Goal: Task Accomplishment & Management: Use online tool/utility

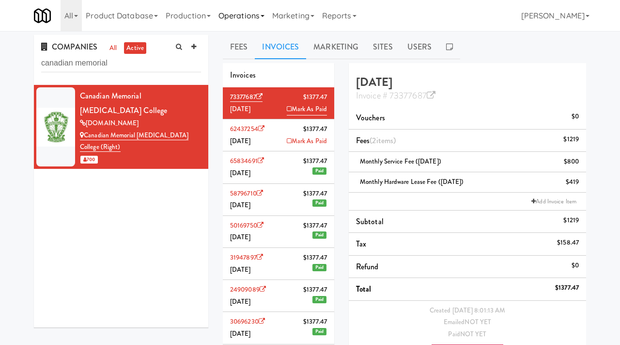
click at [242, 15] on link "Operations" at bounding box center [242, 15] width 54 height 31
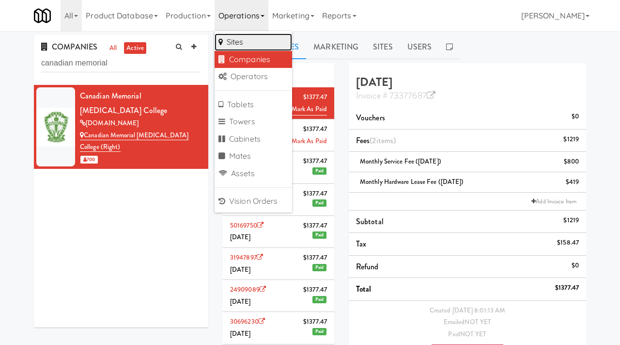
click at [240, 36] on link "Sites" at bounding box center [254, 41] width 78 height 17
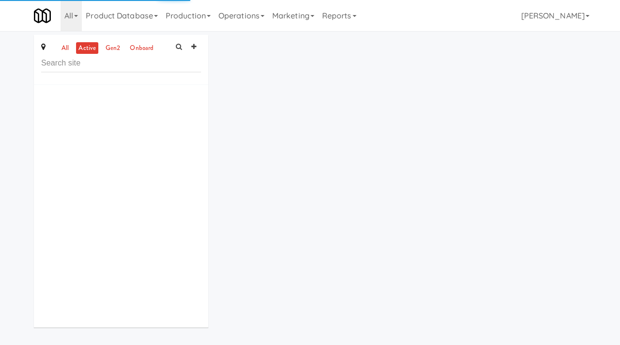
click at [118, 65] on input "text" at bounding box center [121, 63] width 160 height 18
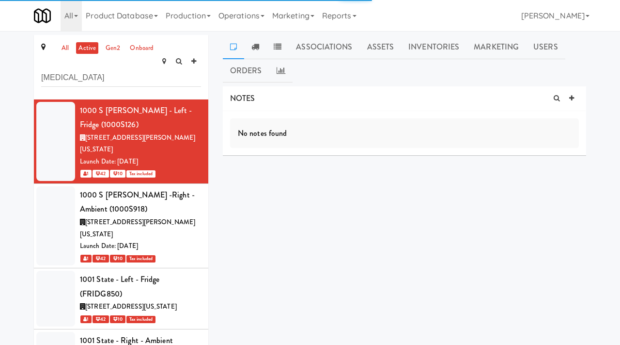
type input "[MEDICAL_DATA]"
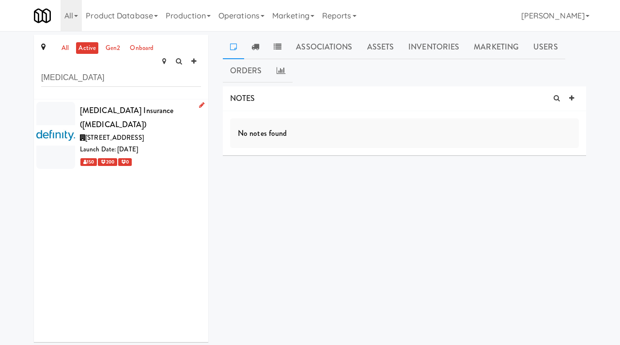
click at [144, 133] on span "[STREET_ADDRESS]" at bounding box center [114, 137] width 59 height 9
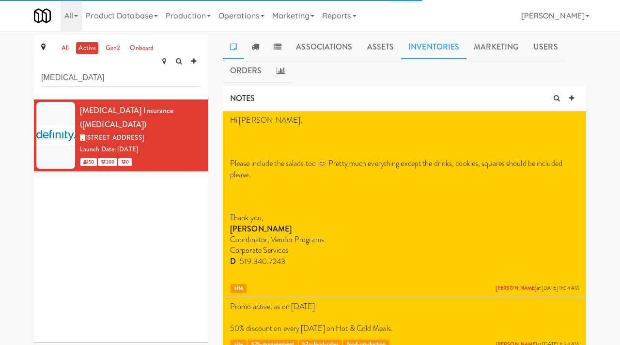
click at [419, 45] on link "Inventories" at bounding box center [433, 47] width 65 height 24
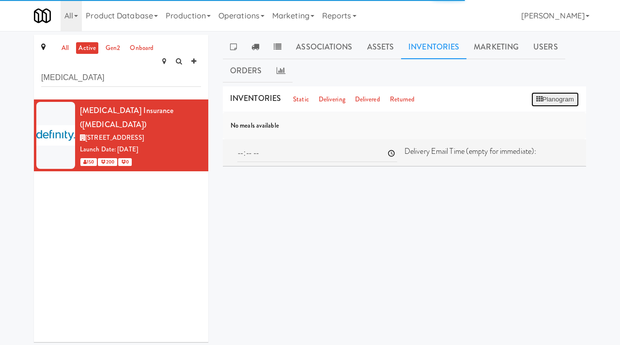
click at [548, 100] on button "Planogram" at bounding box center [555, 99] width 47 height 15
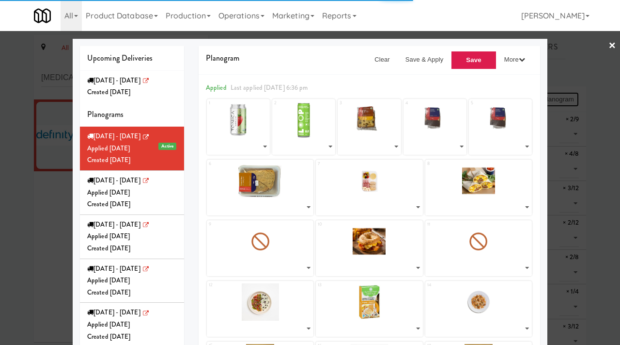
select select "number:247967"
select select "number:224095"
select select "number:261010"
select select "number:261072"
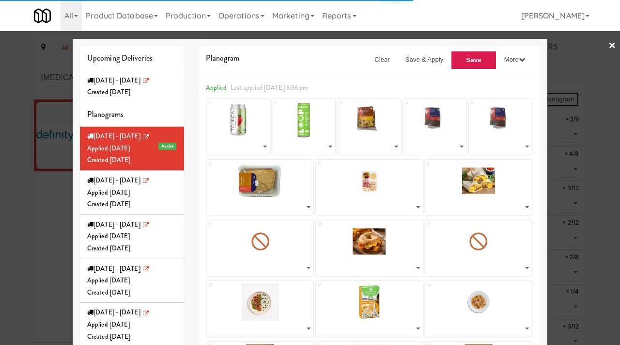
select select "number:264366"
select select "number:264269"
select select "number:264192"
select select "number:264141"
select select "number:264236"
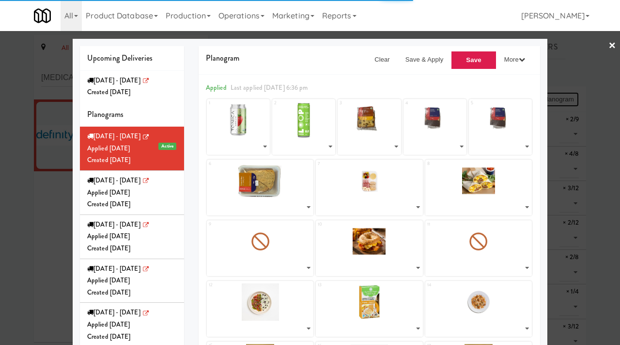
select select "number:264290"
select select "number:263041"
select select "number:264301"
select select "number:262954"
select select "number:262835"
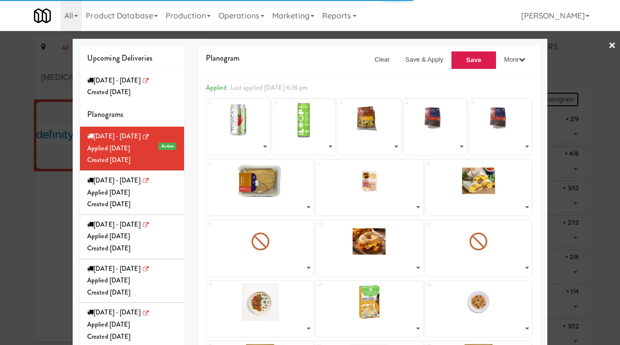
select select "number:262896"
select select "number:262774"
select select "number:262954"
select select "number:257174"
select select "number:260609"
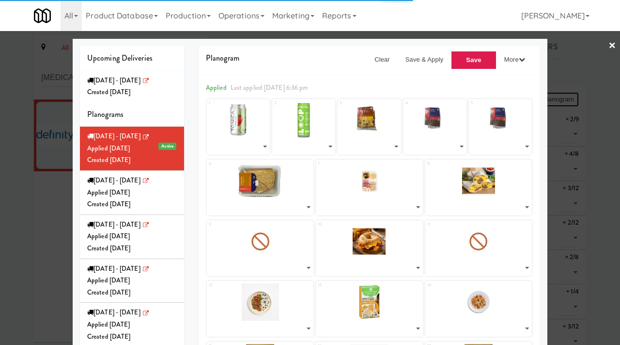
select select "number:261124"
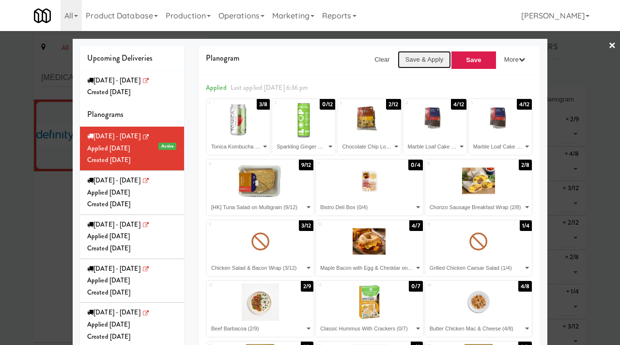
click at [426, 60] on button "Save & Apply" at bounding box center [425, 59] width 54 height 17
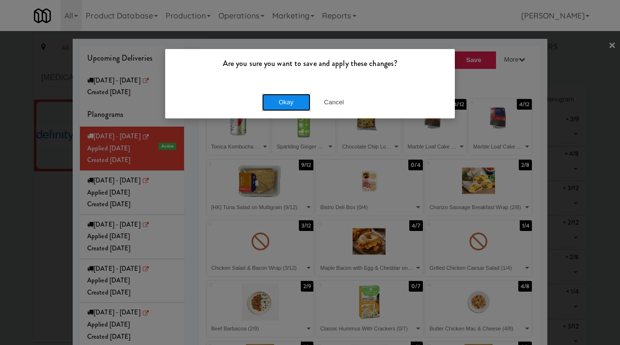
click at [296, 102] on button "Okay" at bounding box center [286, 102] width 48 height 17
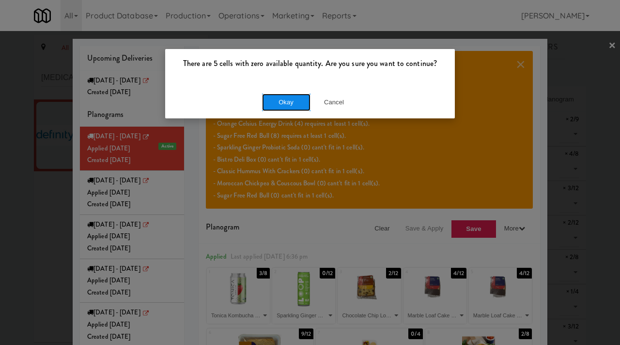
click at [279, 107] on button "Okay" at bounding box center [286, 102] width 48 height 17
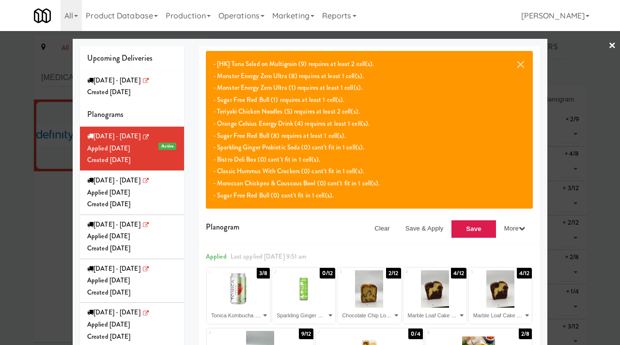
click at [46, 213] on div at bounding box center [310, 172] width 620 height 345
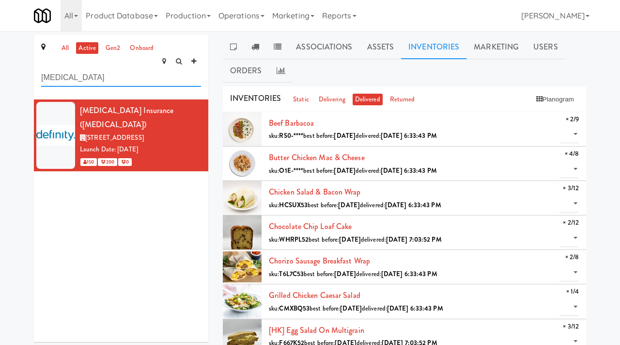
drag, startPoint x: 90, startPoint y: 59, endPoint x: 21, endPoint y: 55, distance: 68.9
type input "6925"
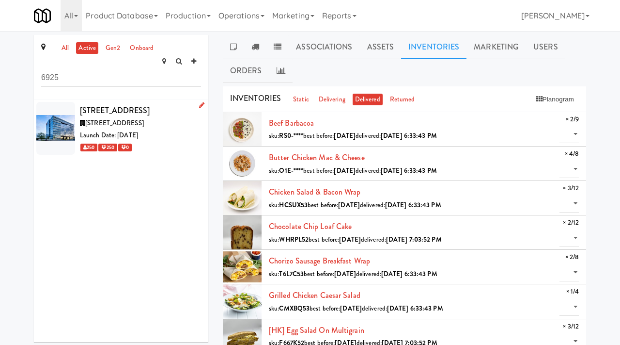
click at [149, 115] on div "[STREET_ADDRESS]" at bounding box center [140, 110] width 121 height 15
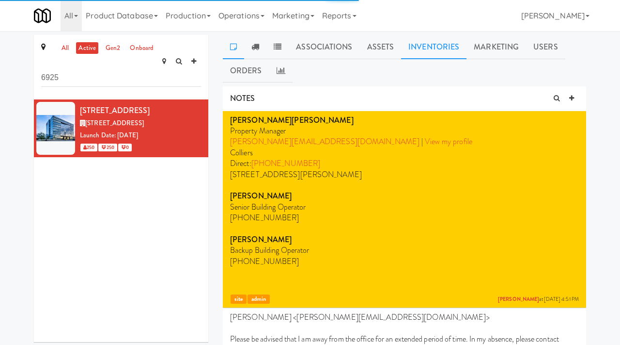
click at [415, 45] on link "Inventories" at bounding box center [433, 47] width 65 height 24
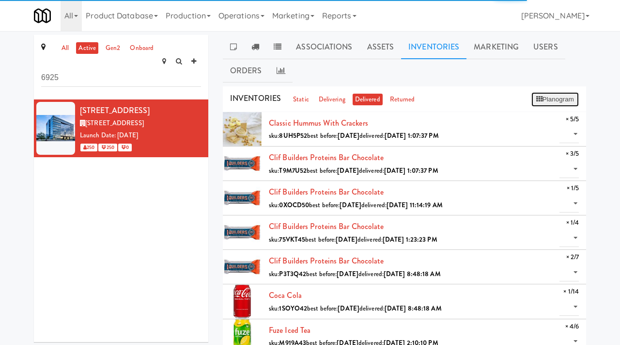
click at [550, 93] on button "Planogram" at bounding box center [555, 99] width 47 height 15
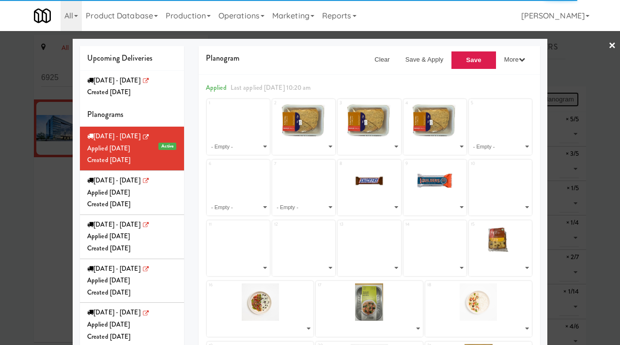
select select "number:264447"
select select "number:264005"
select select "number:260638"
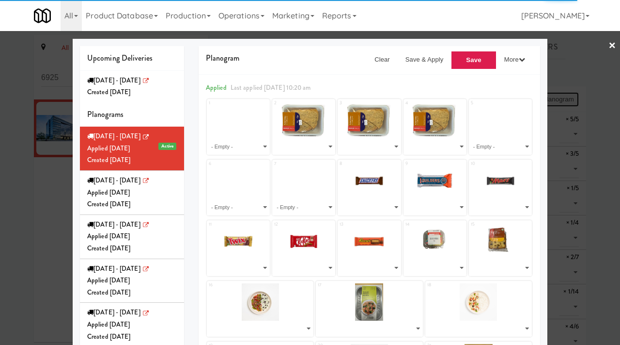
select select "number:221367"
select select "number:264053"
select select "number:257247"
select select "number:244843"
select select "number:245013"
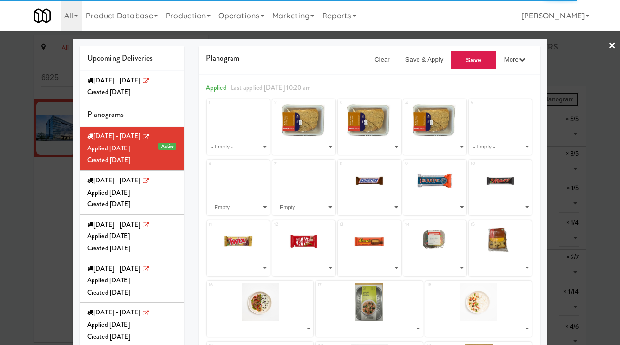
select select "number:264389"
select select "number:263003"
select select "number:262826"
select select "number:262887"
select select "number:262947"
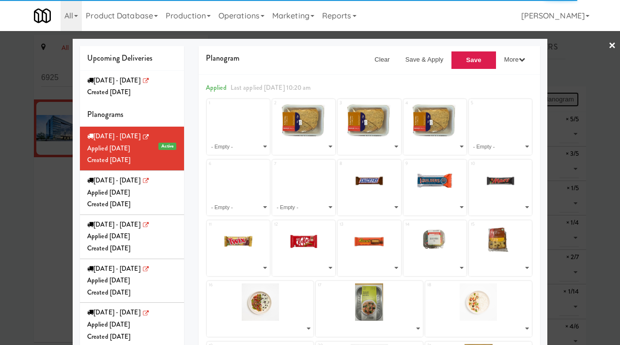
select select "number:263003"
select select "number:262765"
select select "number:227153"
select select "number:260703"
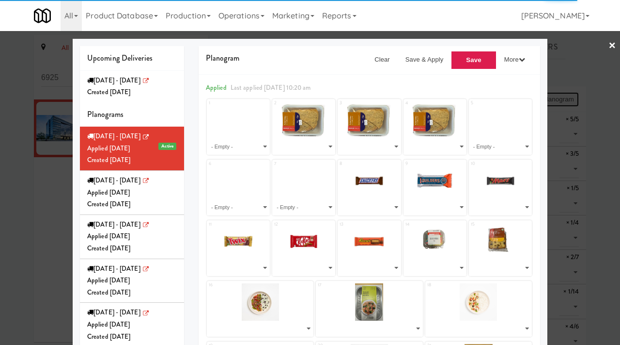
select select "number:213959"
select select "number:260685"
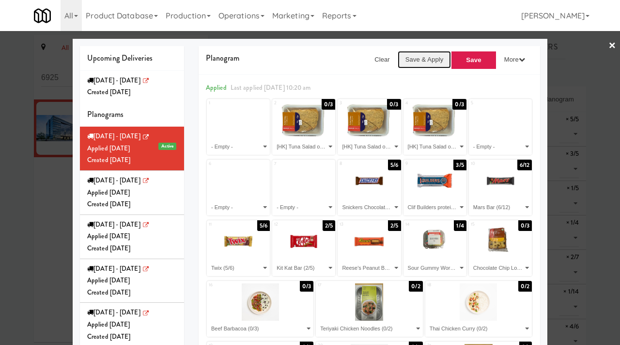
click at [421, 56] on button "Save & Apply" at bounding box center [425, 59] width 54 height 17
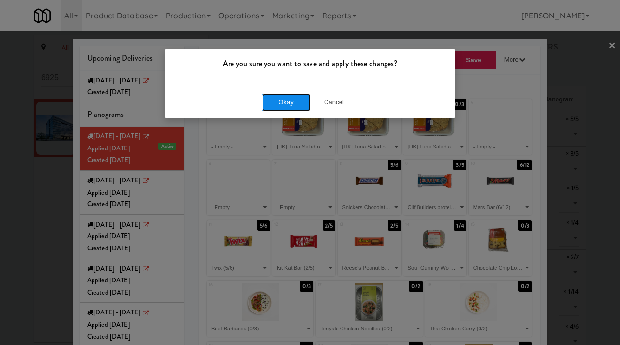
click at [284, 97] on button "Okay" at bounding box center [286, 102] width 48 height 17
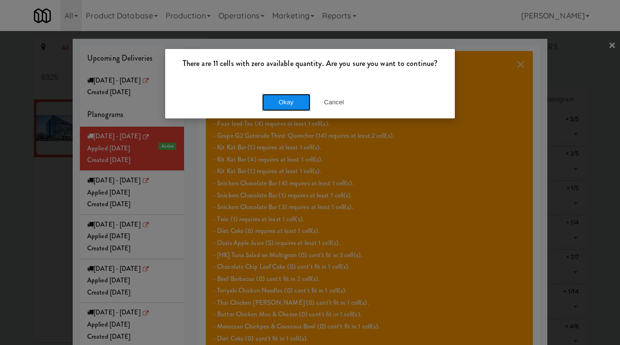
click at [284, 104] on button "Okay" at bounding box center [286, 102] width 48 height 17
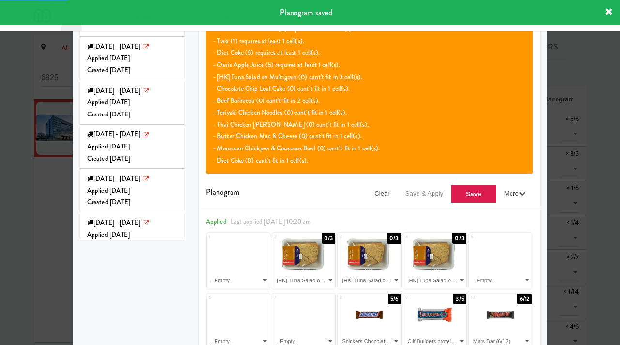
scroll to position [185, 0]
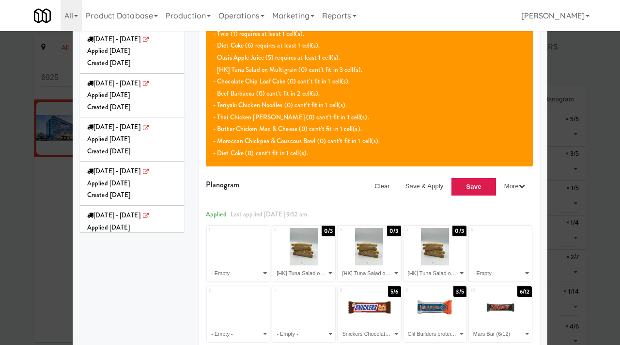
click at [0, 202] on div at bounding box center [310, 172] width 620 height 345
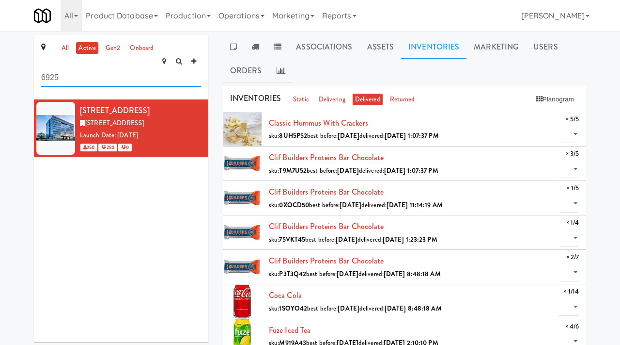
click at [127, 69] on input "6925" at bounding box center [121, 78] width 160 height 18
type input "oneeleven"
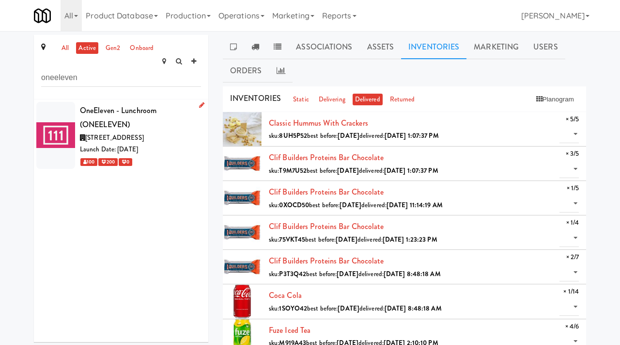
click at [172, 114] on div "OneEleven - Lunchroom (ONEELEVEN)" at bounding box center [140, 117] width 121 height 29
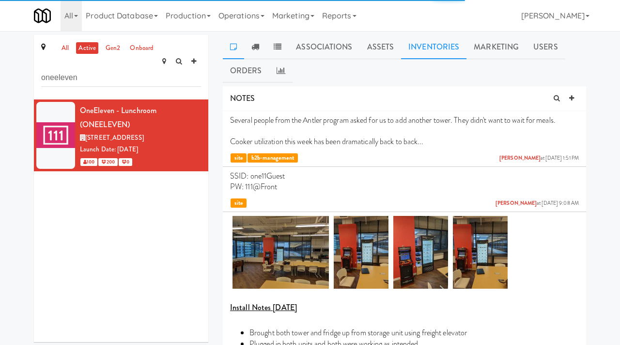
click at [427, 52] on link "Inventories" at bounding box center [433, 47] width 65 height 24
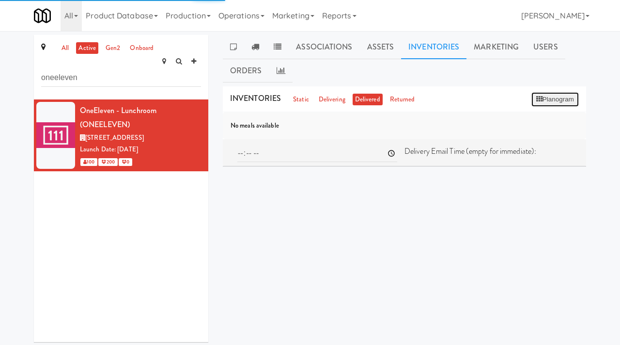
click at [542, 96] on button "Planogram" at bounding box center [555, 99] width 47 height 15
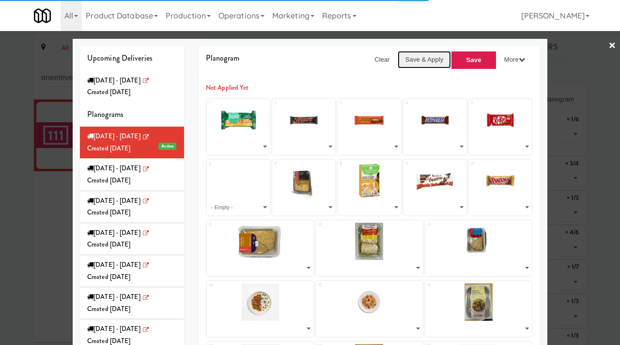
click at [415, 55] on button "Save & Apply" at bounding box center [425, 59] width 54 height 17
select select "number:264493"
select select "number:257260"
select select "number:231416"
select select "number:263997"
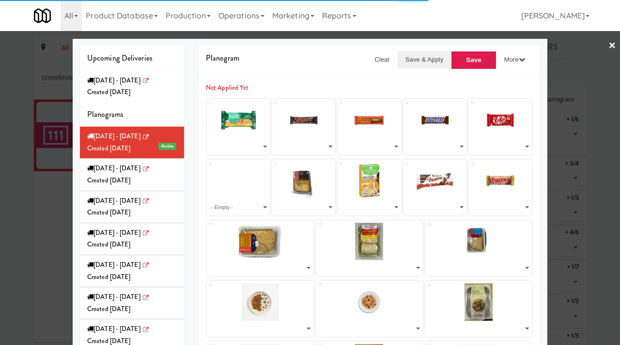
select select "number:257241"
select select "number:264314"
select select "number:253690"
select select "number:260679"
select select "number:231438"
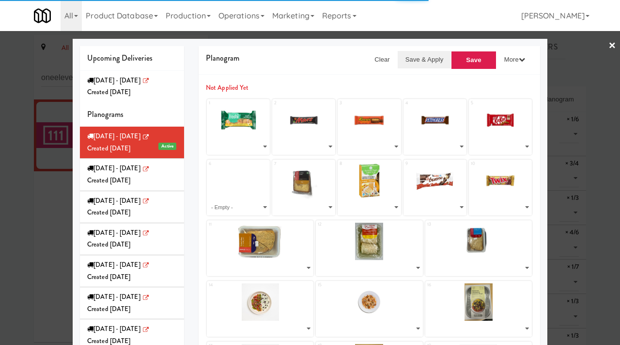
select select "number:264570"
select select "number:264378"
select select "number:264539"
select select "number:263026"
select select "number:262979"
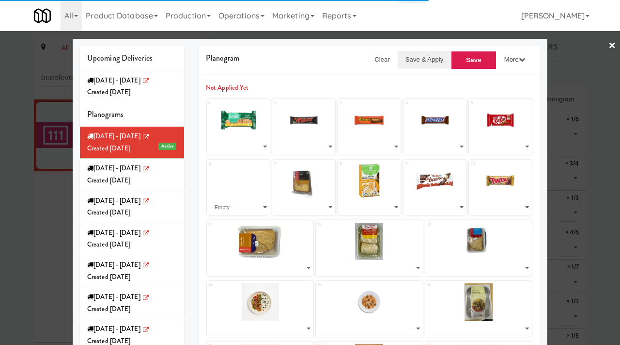
select select "number:262801"
select select "number:263026"
select select "number:262862"
select select "number:262923"
select select "number:260732"
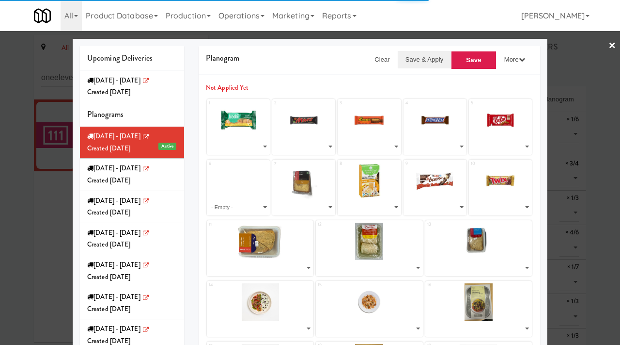
select select "number:264437"
select select "number:260711"
select select "number:241032"
select select "number:260632"
select select "number:250872"
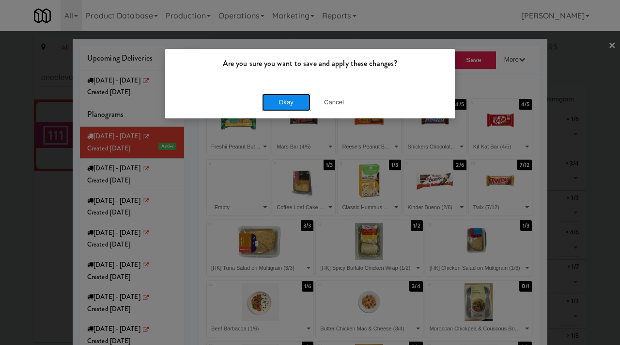
click at [291, 100] on button "Okay" at bounding box center [286, 102] width 48 height 17
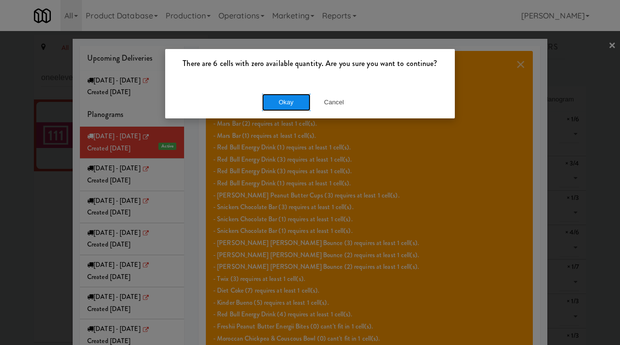
click at [285, 104] on button "Okay" at bounding box center [286, 102] width 48 height 17
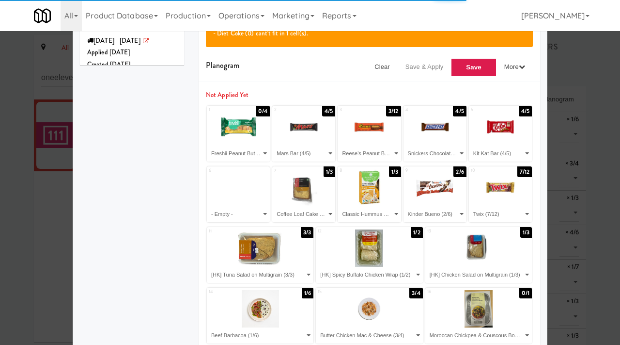
scroll to position [350, 0]
